Goal: Register for event/course

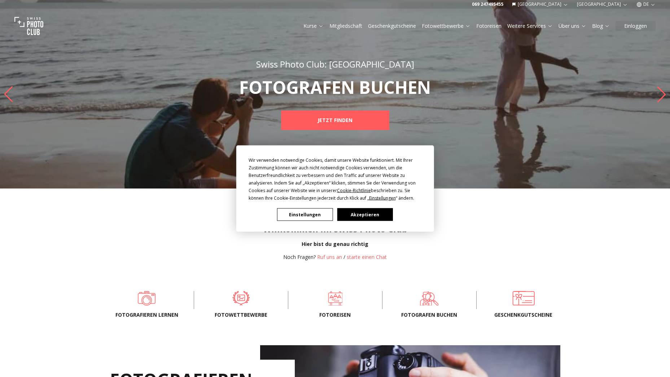
click at [376, 216] on button "Akzeptieren" at bounding box center [365, 214] width 56 height 13
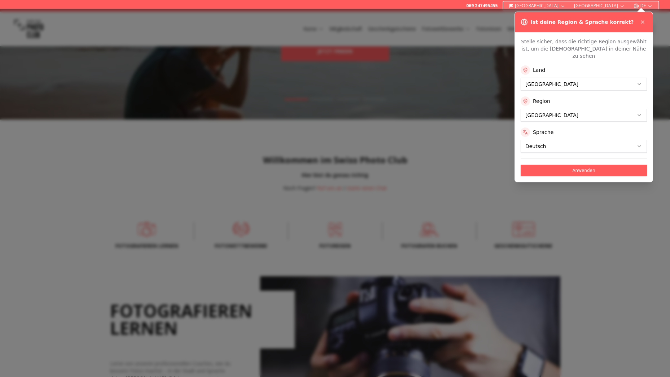
scroll to position [181, 0]
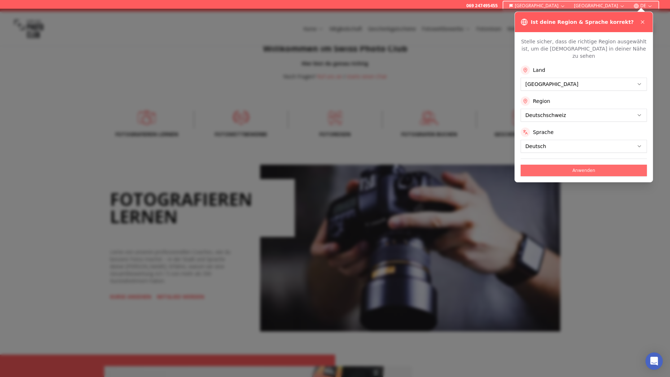
click at [565, 165] on button "Anwenden" at bounding box center [584, 171] width 126 height 12
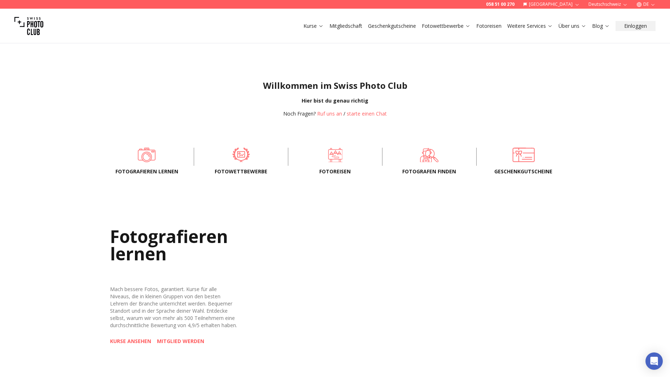
scroll to position [181, 0]
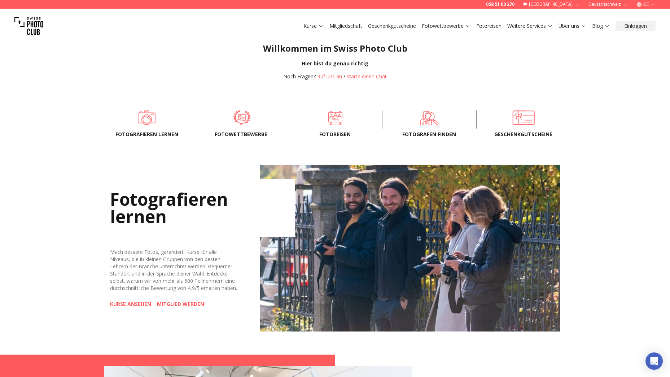
click at [232, 121] on span at bounding box center [242, 118] width 72 height 22
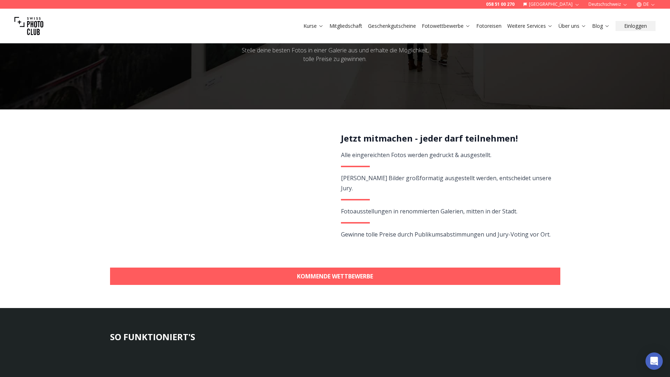
scroll to position [72, 0]
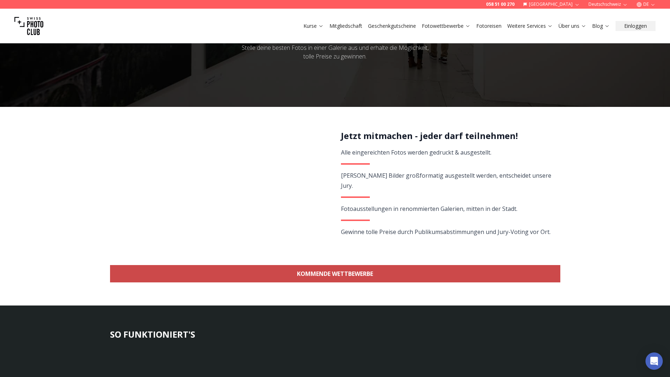
click at [361, 275] on link "KOMMENDE WETTBEWERBE" at bounding box center [335, 273] width 451 height 17
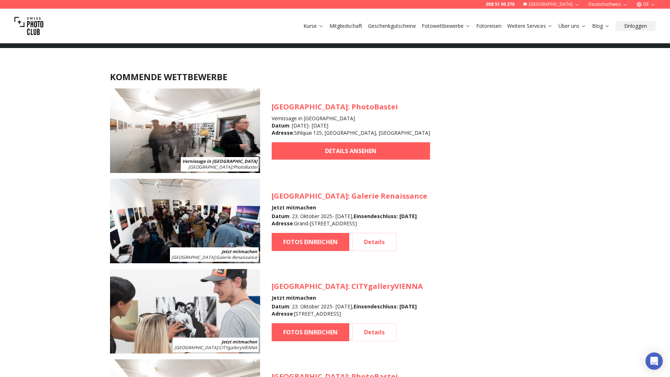
scroll to position [643, 0]
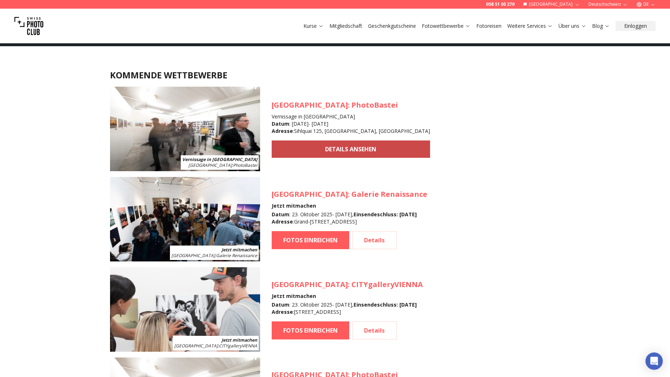
click at [330, 146] on link "DETAILS ANSEHEN" at bounding box center [351, 148] width 158 height 17
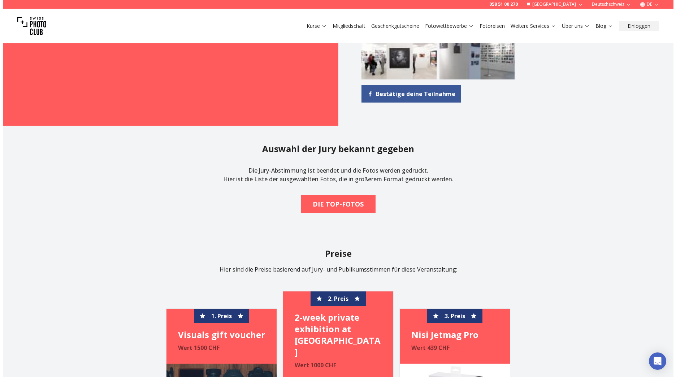
scroll to position [1011, 0]
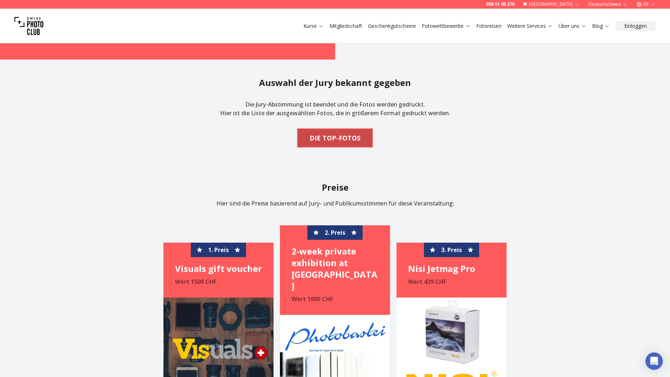
click at [330, 133] on b "DIE TOP-FOTOS" at bounding box center [335, 138] width 51 height 10
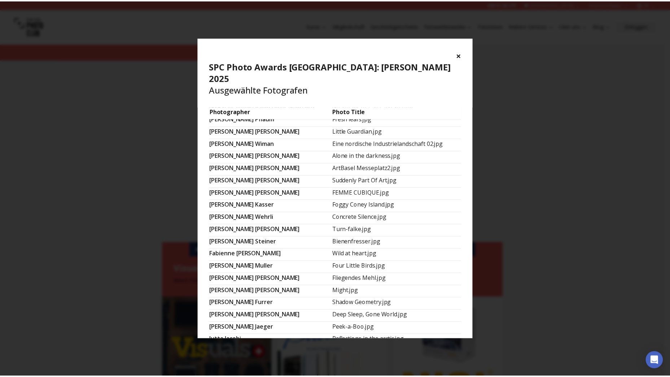
scroll to position [0, 0]
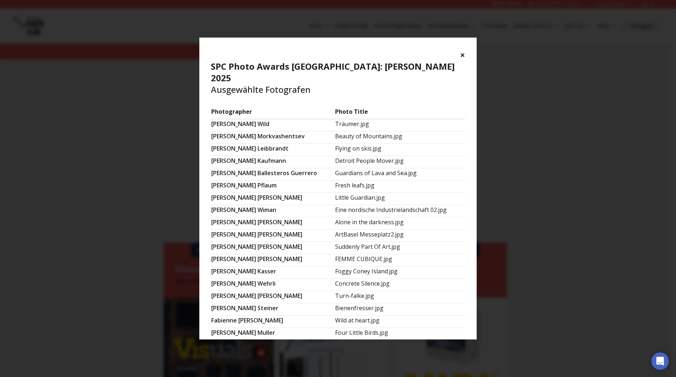
click at [461, 56] on button "×" at bounding box center [462, 55] width 5 height 12
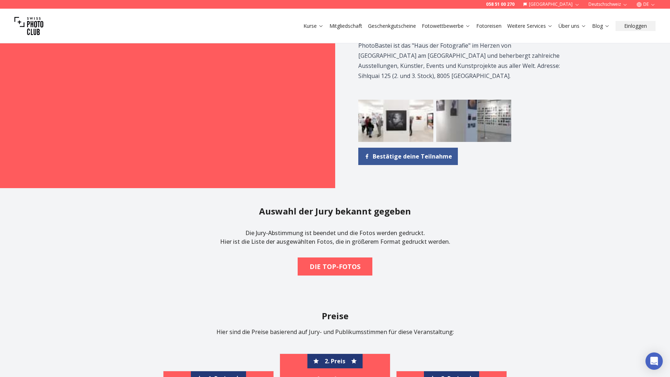
scroll to position [867, 0]
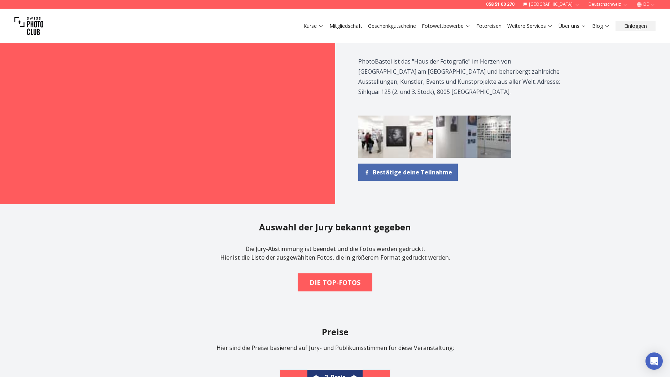
click at [407, 168] on span "Bestätige deine Teilnahme" at bounding box center [412, 172] width 79 height 9
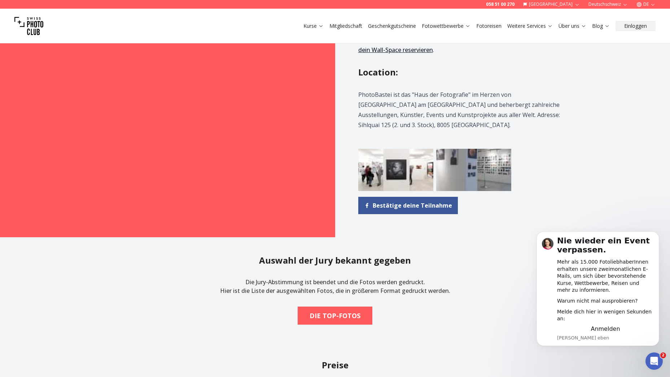
scroll to position [650, 0]
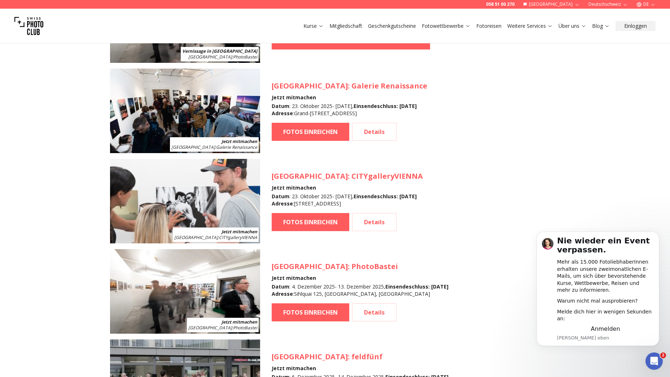
scroll to position [788, 0]
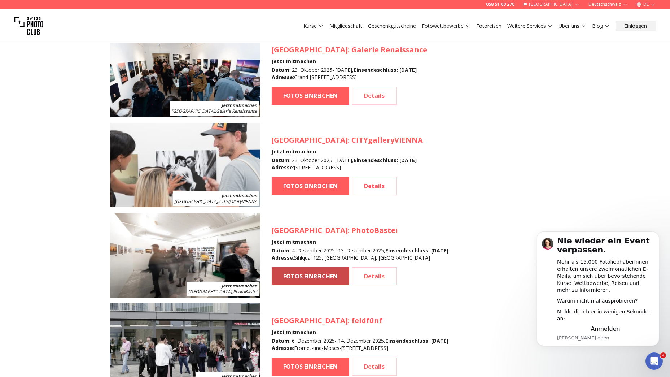
click at [324, 278] on link "FOTOS EINREICHEN" at bounding box center [311, 276] width 78 height 18
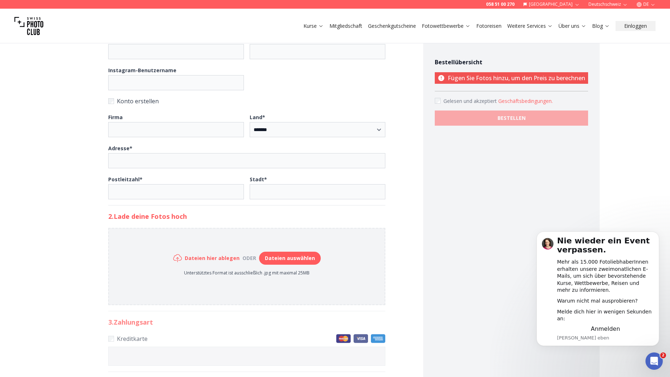
scroll to position [397, 0]
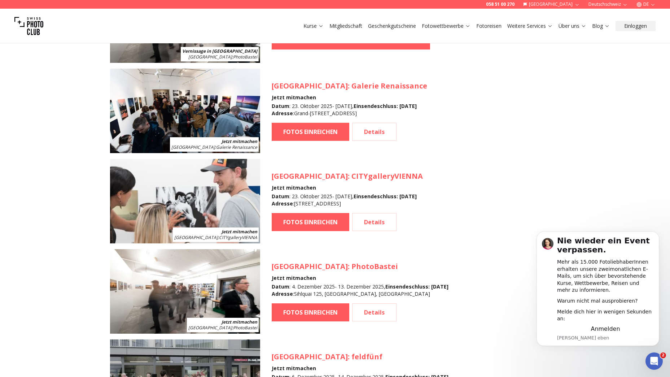
scroll to position [824, 0]
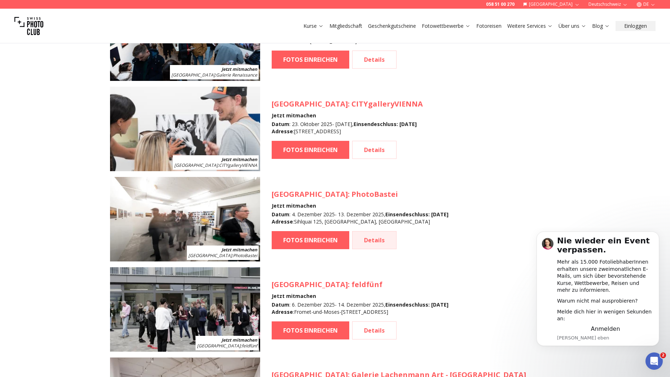
click at [380, 244] on link "Details" at bounding box center [374, 240] width 44 height 18
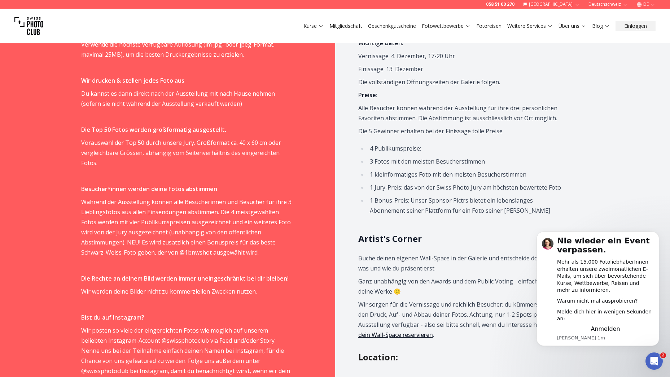
scroll to position [505, 0]
